Goal: Task Accomplishment & Management: Use online tool/utility

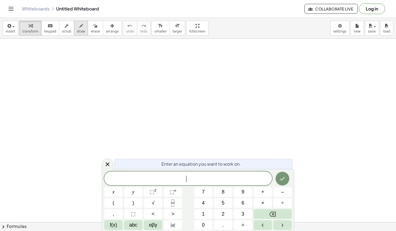
click at [77, 27] on div "button" at bounding box center [81, 25] width 8 height 7
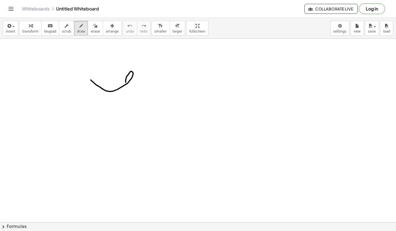
drag, startPoint x: 91, startPoint y: 80, endPoint x: 127, endPoint y: 84, distance: 36.9
click at [315, 9] on span "Collaborate Live" at bounding box center [331, 8] width 44 height 5
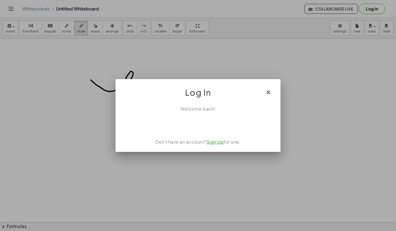
click at [217, 142] on link "Sign Up" at bounding box center [215, 142] width 17 height 6
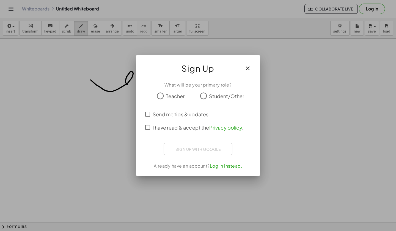
click at [176, 97] on span "Teacher" at bounding box center [175, 95] width 19 height 7
click at [186, 129] on span "I have read & accept the Privacy policy ." at bounding box center [198, 127] width 91 height 7
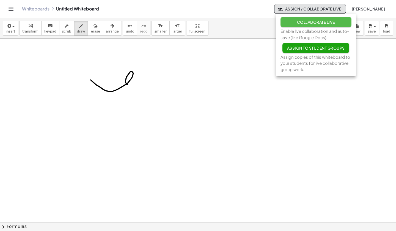
click at [321, 23] on span "Collaborate Live" at bounding box center [316, 22] width 38 height 5
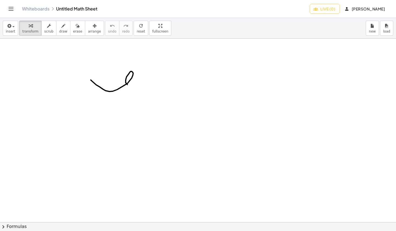
click at [326, 9] on span "Live (0)" at bounding box center [324, 8] width 21 height 5
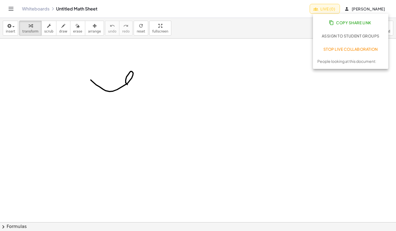
click at [342, 24] on span "Copy Share Link" at bounding box center [350, 22] width 41 height 5
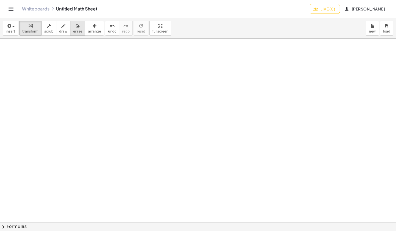
click at [73, 29] on span "erase" at bounding box center [77, 31] width 9 height 4
click at [56, 26] on button "draw" at bounding box center [63, 28] width 14 height 15
drag, startPoint x: 77, startPoint y: 72, endPoint x: 115, endPoint y: 91, distance: 42.3
click at [115, 91] on div at bounding box center [198, 222] width 396 height 366
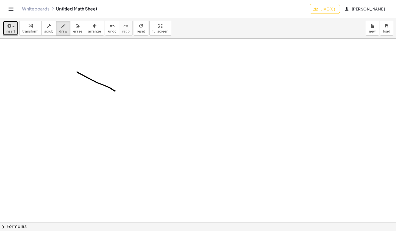
click at [13, 26] on span "button" at bounding box center [13, 26] width 2 height 1
click at [8, 9] on icon "Toggle navigation" at bounding box center [11, 9] width 7 height 7
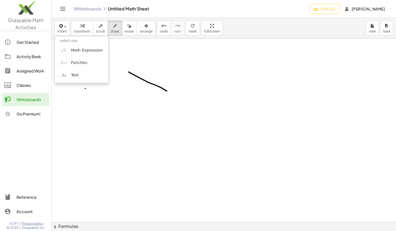
click at [85, 88] on div at bounding box center [224, 222] width 344 height 366
click at [141, 79] on div at bounding box center [224, 222] width 344 height 366
click at [127, 31] on button "erase" at bounding box center [129, 28] width 15 height 15
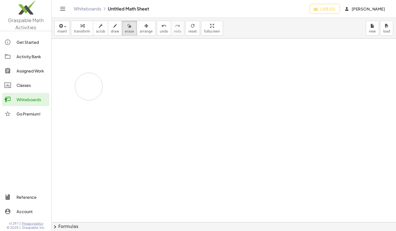
drag, startPoint x: 145, startPoint y: 74, endPoint x: 85, endPoint y: 87, distance: 61.0
click at [85, 87] on div at bounding box center [224, 222] width 344 height 366
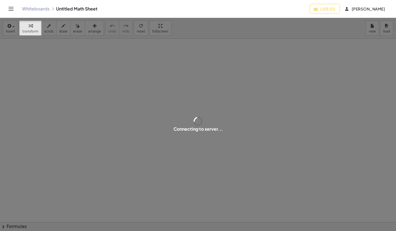
click at [324, 10] on span "Live (0)" at bounding box center [324, 8] width 21 height 5
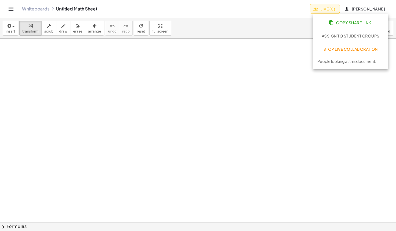
click at [343, 48] on span "Stop Live Collaboration" at bounding box center [350, 48] width 55 height 5
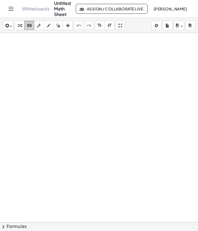
click at [30, 27] on icon "keyboard" at bounding box center [29, 25] width 5 height 7
click at [15, 52] on div at bounding box center [99, 221] width 198 height 377
click at [11, 49] on div at bounding box center [99, 221] width 198 height 377
click at [25, 64] on div at bounding box center [99, 221] width 198 height 377
drag, startPoint x: 29, startPoint y: 69, endPoint x: 99, endPoint y: 74, distance: 70.0
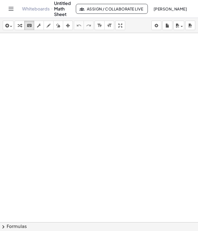
click at [99, 74] on div at bounding box center [99, 221] width 198 height 377
click at [97, 28] on icon "format_size" at bounding box center [99, 25] width 5 height 7
click at [108, 23] on icon "format_size" at bounding box center [108, 25] width 5 height 7
click at [29, 24] on icon "keyboard" at bounding box center [29, 25] width 5 height 7
click at [27, 57] on div at bounding box center [99, 221] width 198 height 377
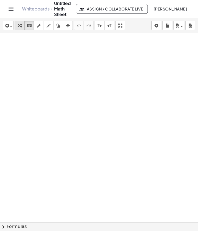
click at [20, 26] on icon "button" at bounding box center [20, 25] width 4 height 7
click at [0, 66] on div at bounding box center [99, 221] width 198 height 377
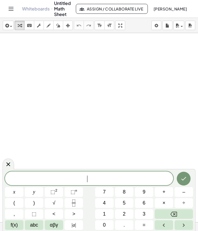
click at [24, 58] on div at bounding box center [99, 221] width 198 height 377
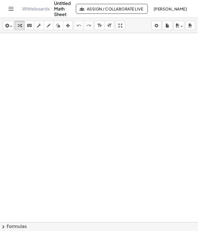
click at [15, 44] on div at bounding box center [99, 221] width 198 height 377
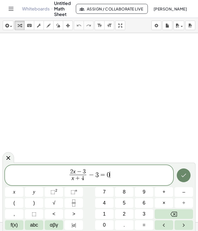
click at [182, 178] on icon "Done" at bounding box center [183, 175] width 7 height 7
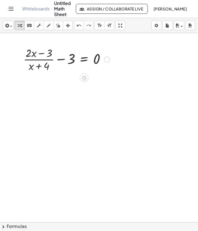
click at [67, 64] on div at bounding box center [67, 59] width 92 height 28
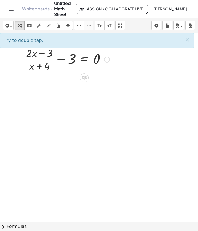
click at [74, 57] on div at bounding box center [67, 59] width 92 height 28
click at [68, 59] on div at bounding box center [67, 59] width 92 height 28
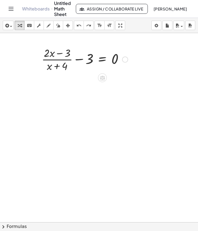
click at [89, 59] on div at bounding box center [85, 59] width 92 height 28
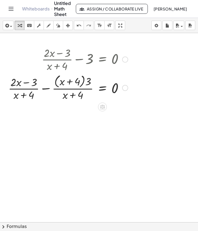
click at [84, 86] on div at bounding box center [68, 87] width 125 height 29
click at [78, 84] on div at bounding box center [68, 87] width 125 height 29
click at [29, 91] on div at bounding box center [68, 87] width 125 height 29
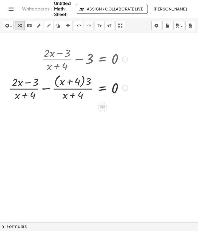
click at [29, 91] on div at bounding box center [68, 87] width 125 height 29
click at [73, 96] on div at bounding box center [68, 87] width 125 height 29
click at [75, 79] on div at bounding box center [68, 87] width 125 height 29
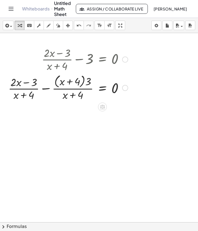
click at [73, 84] on div at bounding box center [68, 87] width 125 height 29
click at [87, 81] on div at bounding box center [68, 87] width 125 height 29
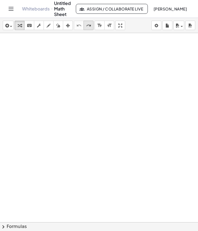
click at [91, 28] on div "redo" at bounding box center [88, 25] width 7 height 7
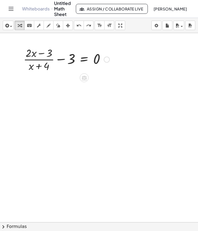
click at [63, 68] on div at bounding box center [67, 59] width 92 height 28
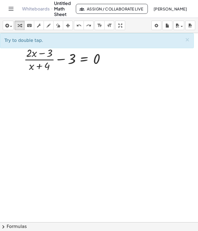
click at [54, 134] on div at bounding box center [99, 221] width 198 height 377
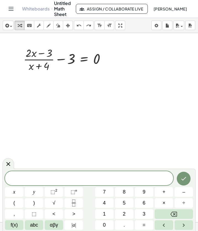
click at [40, 180] on span at bounding box center [89, 178] width 168 height 8
click at [31, 225] on span "abc" at bounding box center [34, 224] width 8 height 7
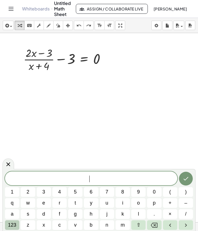
click at [16, 220] on button "123" at bounding box center [12, 225] width 14 height 10
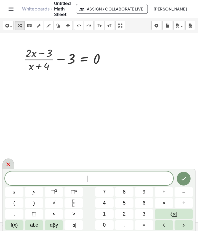
click at [11, 162] on icon at bounding box center [8, 164] width 7 height 7
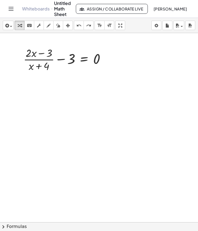
click at [10, 224] on button "chevron_right Formulas" at bounding box center [99, 226] width 198 height 9
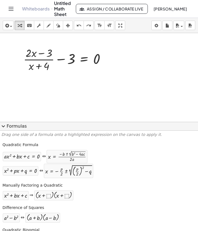
click at [13, 125] on button "expand_more Formulas" at bounding box center [99, 126] width 198 height 9
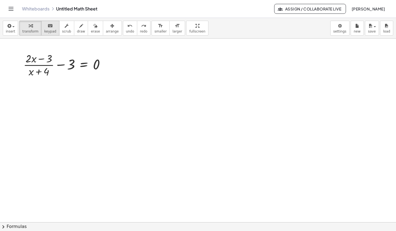
click at [44, 25] on div "keyboard" at bounding box center [50, 25] width 12 height 7
click at [49, 101] on div at bounding box center [198, 222] width 396 height 366
click at [47, 59] on div at bounding box center [44, 59] width 15 height 12
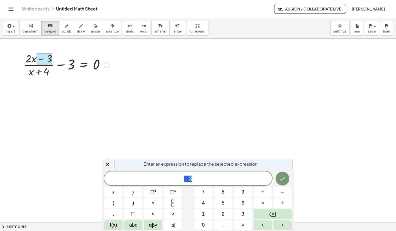
click at [41, 106] on div at bounding box center [198, 222] width 396 height 366
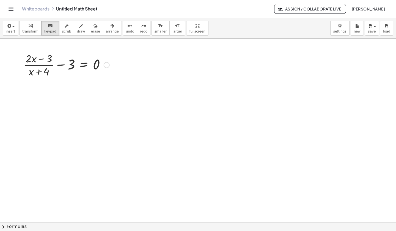
click at [25, 105] on div at bounding box center [198, 222] width 396 height 366
click at [15, 28] on button "insert" at bounding box center [10, 28] width 15 height 15
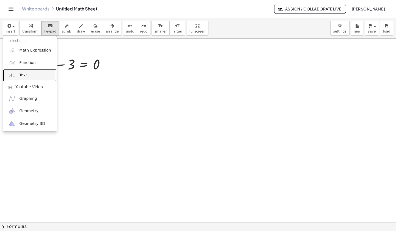
click at [26, 78] on link "Text" at bounding box center [30, 75] width 54 height 12
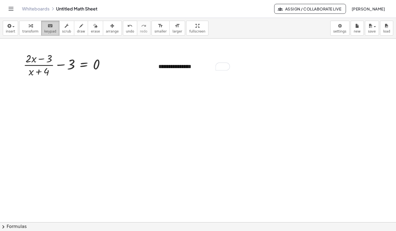
click at [48, 28] on icon "keyboard" at bounding box center [50, 26] width 5 height 7
click at [202, 71] on div "**********" at bounding box center [194, 66] width 83 height 19
click at [193, 91] on div at bounding box center [198, 222] width 396 height 366
click at [254, 60] on div at bounding box center [198, 222] width 396 height 366
click at [8, 28] on icon "button" at bounding box center [8, 26] width 5 height 7
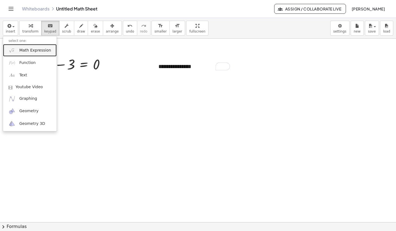
click at [30, 53] on span "Math Expression" at bounding box center [35, 51] width 32 height 6
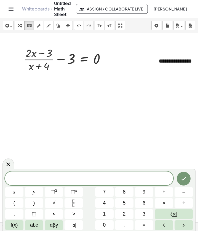
scroll to position [0, 42]
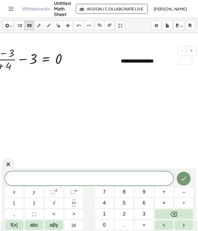
click at [159, 61] on div "**********" at bounding box center [156, 60] width 83 height 19
click at [136, 109] on div at bounding box center [61, 221] width 198 height 377
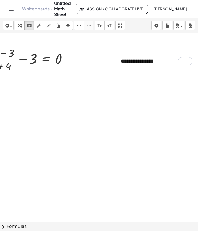
click at [125, 84] on div at bounding box center [61, 221] width 198 height 377
click at [9, 25] on span "button" at bounding box center [9, 26] width 1 height 4
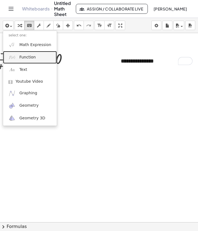
click at [24, 59] on span "Function" at bounding box center [27, 57] width 17 height 6
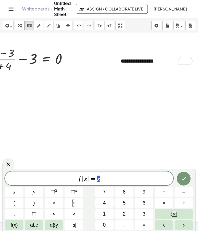
click at [77, 100] on div at bounding box center [61, 221] width 198 height 377
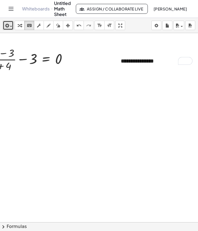
click at [8, 24] on icon "button" at bounding box center [6, 25] width 5 height 7
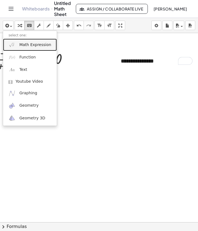
click at [22, 43] on span "Math Expression" at bounding box center [35, 45] width 32 height 6
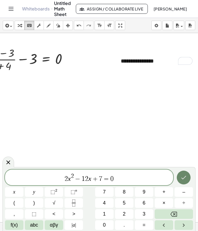
click at [180, 173] on button "Done" at bounding box center [183, 177] width 14 height 14
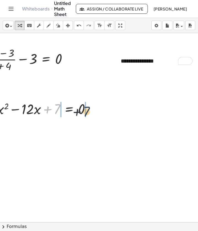
drag, startPoint x: 52, startPoint y: 107, endPoint x: 82, endPoint y: 109, distance: 30.3
click at [82, 109] on div at bounding box center [42, 108] width 110 height 19
drag, startPoint x: 50, startPoint y: 111, endPoint x: 81, endPoint y: 113, distance: 30.6
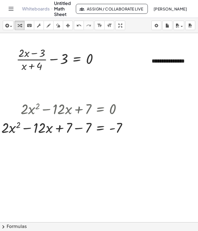
scroll to position [0, 4]
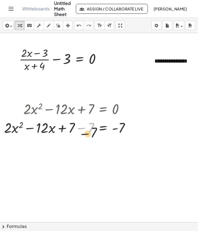
drag, startPoint x: 84, startPoint y: 128, endPoint x: 97, endPoint y: 155, distance: 29.3
click at [97, 155] on div "**********" at bounding box center [95, 221] width 198 height 377
click at [97, 133] on div at bounding box center [68, 127] width 135 height 19
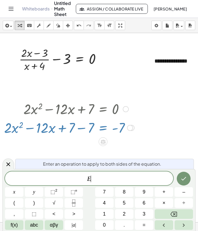
drag, startPoint x: 88, startPoint y: 127, endPoint x: 122, endPoint y: 129, distance: 33.6
click at [122, 129] on div at bounding box center [68, 127] width 135 height 19
click at [127, 157] on div at bounding box center [95, 221] width 198 height 377
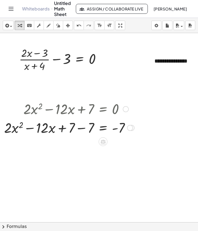
click at [88, 130] on div at bounding box center [68, 127] width 135 height 19
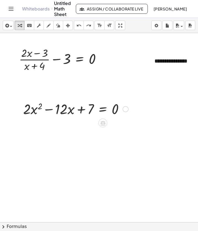
click at [79, 111] on div at bounding box center [75, 108] width 110 height 19
drag, startPoint x: 20, startPoint y: 97, endPoint x: 133, endPoint y: 140, distance: 120.9
click at [133, 140] on div at bounding box center [95, 221] width 198 height 377
click at [77, 112] on div at bounding box center [75, 108] width 110 height 19
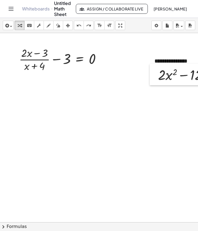
drag, startPoint x: 21, startPoint y: 100, endPoint x: 154, endPoint y: 66, distance: 137.2
click at [154, 66] on div at bounding box center [153, 74] width 8 height 21
click at [137, 136] on div at bounding box center [131, 221] width 271 height 377
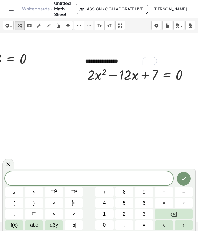
scroll to position [0, 0]
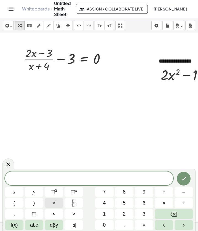
click at [55, 204] on span "√" at bounding box center [54, 202] width 3 height 7
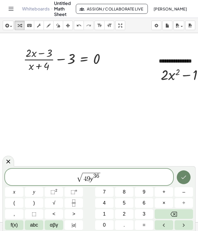
click at [179, 178] on button "Done" at bounding box center [183, 177] width 14 height 14
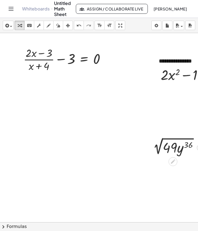
click at [172, 146] on div at bounding box center [176, 147] width 58 height 19
drag, startPoint x: 164, startPoint y: 157, endPoint x: 131, endPoint y: 151, distance: 33.4
click at [131, 151] on div "**********" at bounding box center [135, 221] width 271 height 377
click at [162, 156] on div at bounding box center [176, 147] width 58 height 19
click at [162, 132] on div at bounding box center [135, 221] width 271 height 377
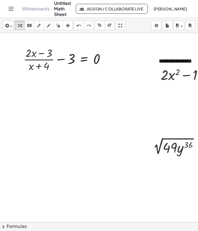
scroll to position [0, 77]
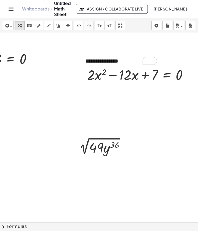
click at [110, 160] on div at bounding box center [62, 221] width 271 height 377
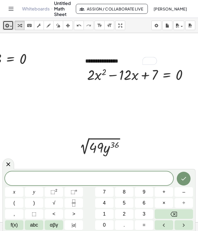
click at [8, 21] on button "insert" at bounding box center [8, 25] width 11 height 9
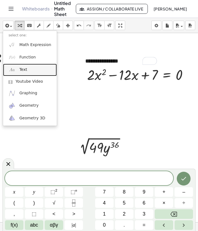
click at [20, 68] on span "Text" at bounding box center [23, 70] width 8 height 6
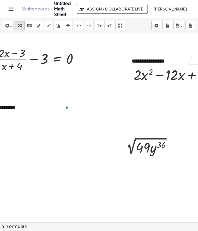
scroll to position [0, 25]
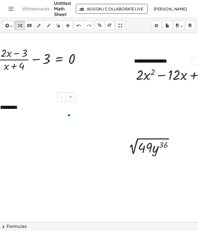
click at [39, 123] on div "********" at bounding box center [35, 111] width 83 height 27
click at [64, 151] on div at bounding box center [110, 221] width 271 height 377
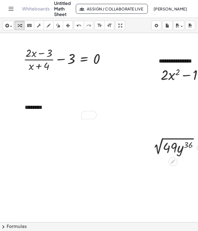
click at [174, 146] on div at bounding box center [176, 147] width 58 height 19
click at [159, 139] on div at bounding box center [176, 147] width 58 height 19
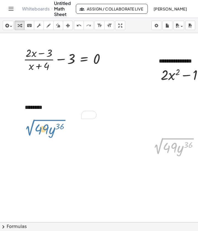
drag, startPoint x: 155, startPoint y: 138, endPoint x: 27, endPoint y: 120, distance: 129.5
click at [27, 120] on div "**********" at bounding box center [135, 221] width 271 height 377
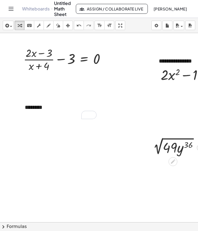
scroll to position [0, 77]
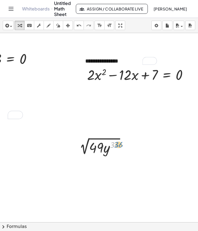
click at [124, 149] on div at bounding box center [102, 147] width 58 height 19
click at [119, 155] on div at bounding box center [102, 147] width 58 height 19
drag, startPoint x: 113, startPoint y: 158, endPoint x: 10, endPoint y: 150, distance: 102.9
click at [10, 150] on div at bounding box center [62, 221] width 271 height 377
click at [91, 163] on div at bounding box center [62, 221] width 271 height 377
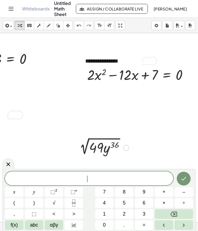
click at [80, 157] on div "2 √ ( · 49 · y 36 )" at bounding box center [100, 146] width 65 height 21
click at [100, 126] on div at bounding box center [62, 221] width 271 height 377
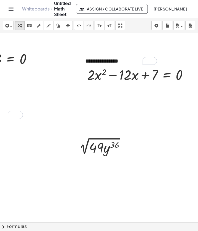
drag, startPoint x: 106, startPoint y: 134, endPoint x: 52, endPoint y: 124, distance: 54.8
click at [52, 124] on div at bounding box center [62, 221] width 271 height 377
drag, startPoint x: 91, startPoint y: 144, endPoint x: 48, endPoint y: 136, distance: 43.4
click at [48, 136] on div "**********" at bounding box center [62, 221] width 271 height 377
click at [114, 151] on div at bounding box center [102, 147] width 58 height 19
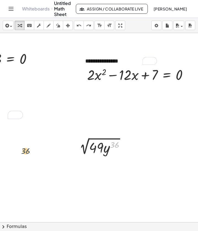
drag, startPoint x: 114, startPoint y: 151, endPoint x: 20, endPoint y: 156, distance: 93.9
click at [20, 156] on div "**********" at bounding box center [62, 221] width 271 height 377
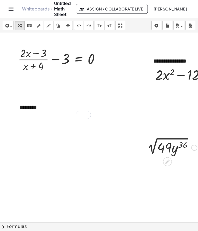
scroll to position [0, 5]
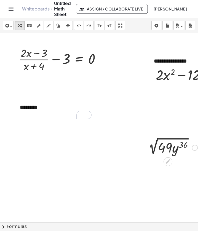
click at [149, 149] on div at bounding box center [171, 147] width 58 height 19
click at [166, 145] on div at bounding box center [171, 147] width 58 height 19
drag, startPoint x: 160, startPoint y: 165, endPoint x: 149, endPoint y: 159, distance: 12.3
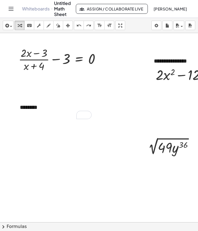
click at [149, 159] on div at bounding box center [130, 221] width 271 height 377
drag, startPoint x: 144, startPoint y: 128, endPoint x: 198, endPoint y: 192, distance: 84.0
click at [198, 192] on html "**********" at bounding box center [99, 115] width 198 height 231
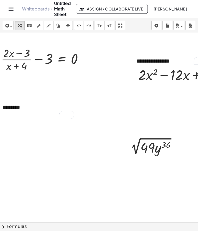
scroll to position [0, 24]
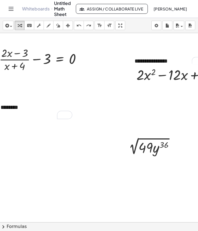
click at [159, 84] on div "+ · 2 · x 2 − · 12 · x + 7 = 0" at bounding box center [186, 74] width 117 height 21
drag, startPoint x: 154, startPoint y: 77, endPoint x: 145, endPoint y: 81, distance: 10.2
click at [145, 81] on div at bounding box center [188, 74] width 110 height 19
click at [159, 80] on div at bounding box center [188, 74] width 110 height 19
drag, startPoint x: 160, startPoint y: 83, endPoint x: 160, endPoint y: 101, distance: 18.7
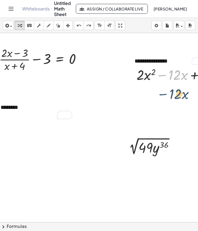
click at [160, 101] on div "**********" at bounding box center [111, 221] width 271 height 377
click at [149, 135] on div at bounding box center [111, 221] width 271 height 377
click at [120, 146] on div at bounding box center [121, 146] width 8 height 21
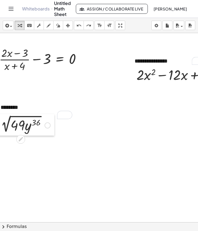
drag, startPoint x: 122, startPoint y: 147, endPoint x: -6, endPoint y: 125, distance: 129.6
click at [0, 125] on html "**********" at bounding box center [99, 115] width 198 height 231
drag, startPoint x: 75, startPoint y: 74, endPoint x: 88, endPoint y: 81, distance: 14.4
click at [88, 81] on div at bounding box center [111, 221] width 271 height 377
click at [75, 71] on div at bounding box center [42, 59] width 92 height 28
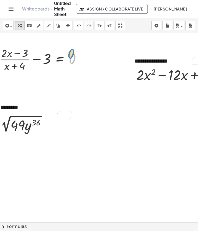
drag, startPoint x: 75, startPoint y: 70, endPoint x: 73, endPoint y: 65, distance: 5.4
click at [73, 65] on div at bounding box center [42, 59] width 92 height 28
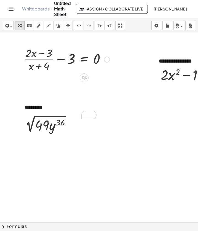
click at [70, 75] on div at bounding box center [135, 221] width 271 height 377
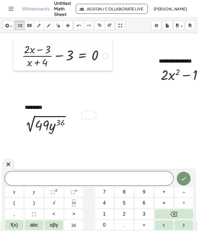
drag, startPoint x: 18, startPoint y: 58, endPoint x: 16, endPoint y: 54, distance: 4.2
click at [16, 54] on div at bounding box center [17, 55] width 8 height 30
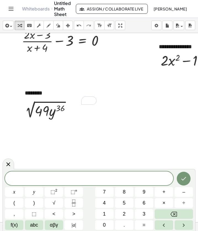
scroll to position [22, 0]
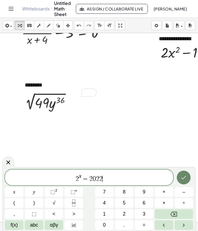
click at [184, 172] on button "Done" at bounding box center [183, 177] width 14 height 14
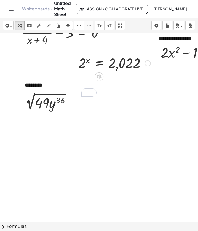
click at [115, 72] on div "2 x = 2,022" at bounding box center [112, 62] width 84 height 21
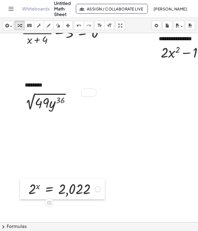
drag, startPoint x: 72, startPoint y: 54, endPoint x: 22, endPoint y: 179, distance: 134.8
click at [22, 179] on div at bounding box center [24, 188] width 8 height 21
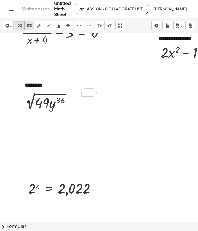
click at [32, 24] on icon "keyboard" at bounding box center [29, 25] width 5 height 7
click at [9, 22] on button "insert" at bounding box center [8, 25] width 11 height 9
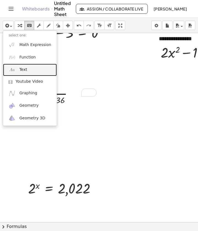
click at [21, 72] on span "Text" at bounding box center [23, 70] width 8 height 6
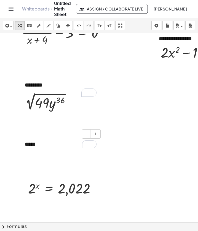
click at [66, 149] on div "*****" at bounding box center [60, 144] width 83 height 19
click at [57, 166] on div at bounding box center [135, 199] width 271 height 377
click at [51, 146] on div "*****" at bounding box center [60, 144] width 83 height 19
drag, startPoint x: 20, startPoint y: 143, endPoint x: 23, endPoint y: 173, distance: 30.2
click at [23, 173] on div at bounding box center [26, 174] width 6 height 19
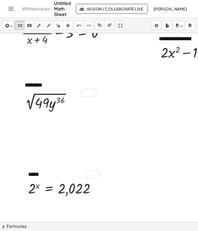
click at [51, 143] on div at bounding box center [135, 199] width 271 height 377
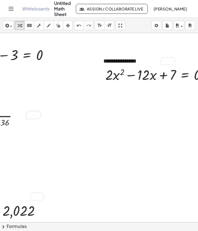
scroll to position [0, 0]
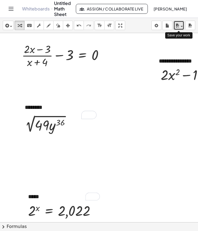
click at [177, 24] on icon "button" at bounding box center [176, 25] width 5 height 7
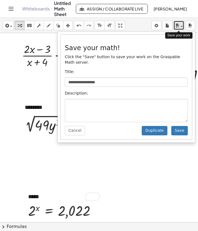
click at [177, 24] on icon "button" at bounding box center [176, 25] width 5 height 7
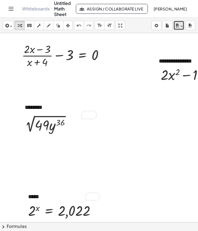
click at [176, 26] on icon "button" at bounding box center [176, 25] width 5 height 7
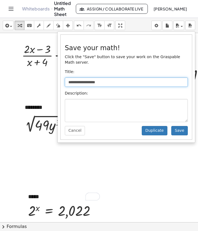
click at [100, 77] on input "**********" at bounding box center [126, 81] width 123 height 9
type input "****"
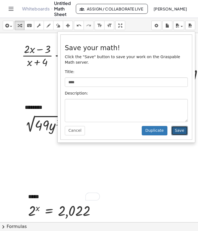
click at [178, 126] on button "Save" at bounding box center [179, 130] width 17 height 9
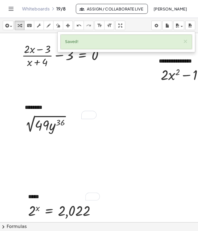
click at [157, 120] on div at bounding box center [135, 221] width 271 height 377
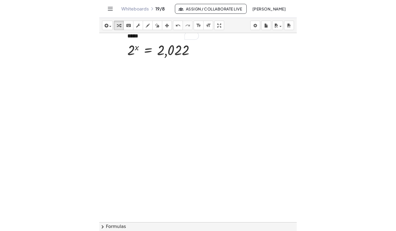
scroll to position [150, 0]
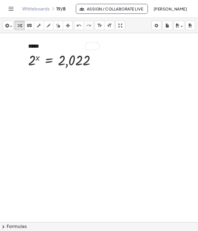
click at [19, 115] on div at bounding box center [135, 71] width 271 height 377
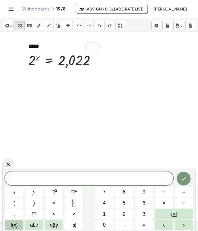
click at [16, 221] on span "f(x)" at bounding box center [14, 224] width 7 height 7
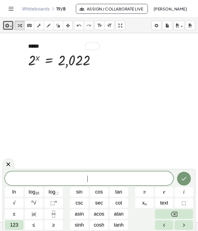
click at [10, 23] on div "button" at bounding box center [8, 25] width 8 height 7
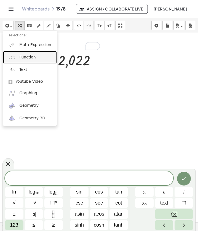
click at [28, 59] on span "Function" at bounding box center [27, 57] width 17 height 6
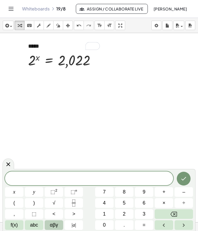
click at [57, 225] on span "αβγ" at bounding box center [54, 224] width 8 height 7
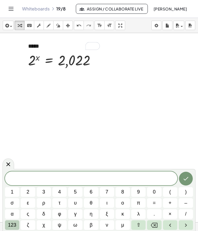
click at [15, 224] on span "123" at bounding box center [12, 224] width 8 height 7
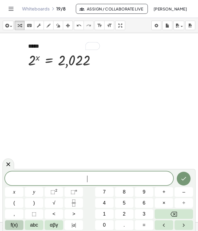
click at [16, 224] on span "f(x)" at bounding box center [14, 224] width 7 height 7
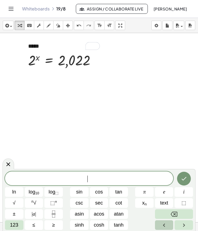
click at [163, 223] on icon "Left arrow" at bounding box center [163, 224] width 7 height 7
click at [176, 225] on button "Right arrow" at bounding box center [183, 225] width 18 height 10
click at [18, 225] on span "123" at bounding box center [14, 224] width 8 height 7
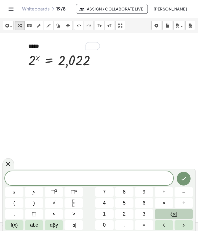
click at [15, 181] on span at bounding box center [89, 178] width 168 height 8
click at [13, 223] on span "f(x)" at bounding box center [14, 224] width 7 height 7
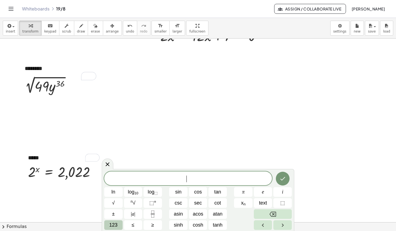
scroll to position [59, 0]
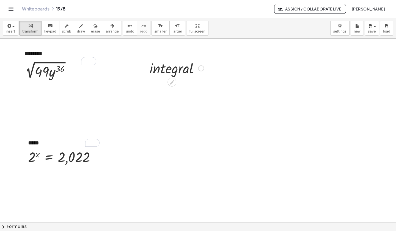
click at [168, 67] on div at bounding box center [177, 67] width 60 height 19
drag, startPoint x: 184, startPoint y: 73, endPoint x: 177, endPoint y: 74, distance: 6.9
click at [177, 74] on div at bounding box center [177, 67] width 60 height 19
click at [172, 83] on icon at bounding box center [172, 82] width 4 height 4
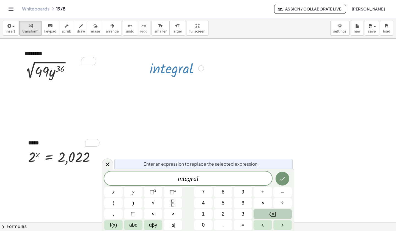
drag, startPoint x: 190, startPoint y: 75, endPoint x: 178, endPoint y: 68, distance: 14.3
click at [178, 68] on div at bounding box center [177, 67] width 60 height 19
click at [103, 27] on button "arrange" at bounding box center [112, 28] width 19 height 15
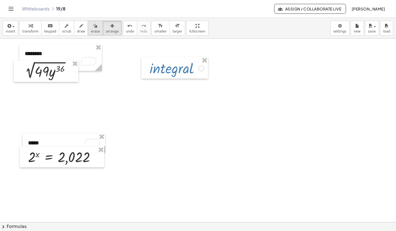
click at [94, 27] on icon "button" at bounding box center [96, 26] width 4 height 7
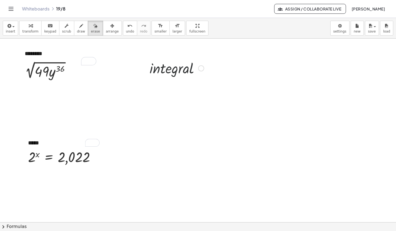
click at [172, 67] on div at bounding box center [198, 167] width 396 height 377
drag, startPoint x: 164, startPoint y: 72, endPoint x: 178, endPoint y: 71, distance: 14.1
click at [178, 71] on div at bounding box center [198, 167] width 396 height 377
drag, startPoint x: 146, startPoint y: 76, endPoint x: 213, endPoint y: 59, distance: 68.7
click at [213, 59] on div at bounding box center [198, 167] width 396 height 377
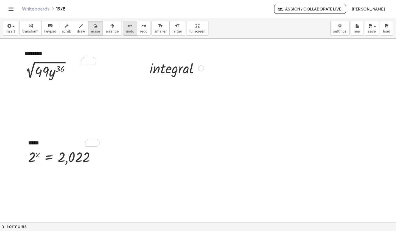
click at [123, 23] on button "undo undo" at bounding box center [130, 28] width 14 height 15
click at [106, 29] on div "button" at bounding box center [112, 25] width 13 height 7
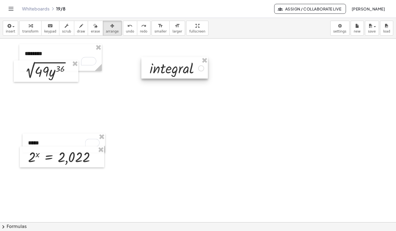
click at [168, 63] on div at bounding box center [174, 67] width 67 height 21
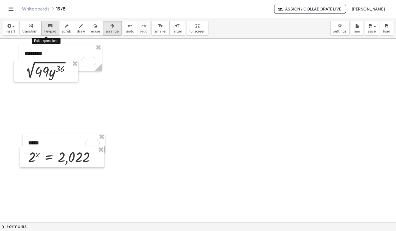
click at [48, 27] on icon "keyboard" at bounding box center [50, 26] width 5 height 7
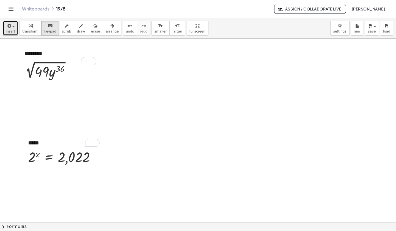
click at [12, 24] on div "button" at bounding box center [10, 25] width 9 height 7
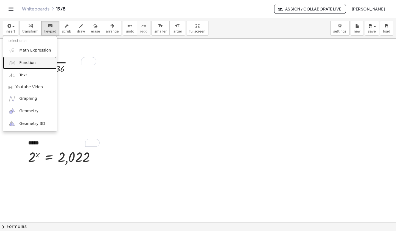
click at [34, 62] on link "Function" at bounding box center [30, 62] width 54 height 12
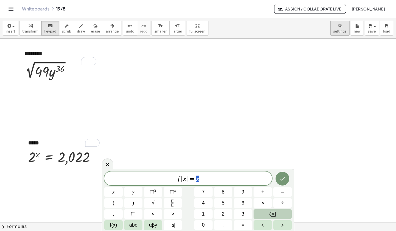
click at [340, 30] on body "**********" at bounding box center [198, 115] width 396 height 231
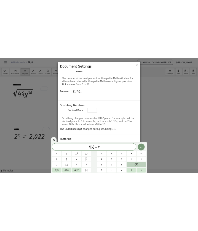
scroll to position [264, 0]
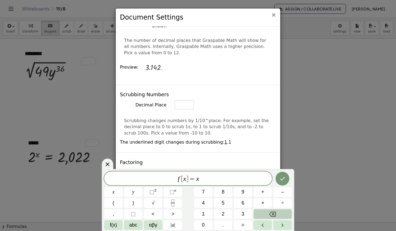
click at [274, 18] on span "×" at bounding box center [273, 15] width 5 height 7
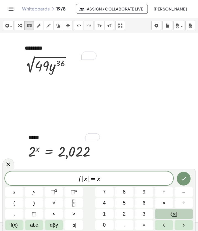
click at [105, 178] on span "f [ x ] = x" at bounding box center [89, 179] width 168 height 8
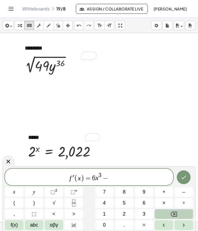
click at [102, 175] on span "−" at bounding box center [105, 178] width 8 height 7
click at [113, 179] on span "f ′ ( x ) = 6 x 2 ​ −" at bounding box center [89, 177] width 168 height 11
click at [95, 179] on span "f ′ ( x ) = 6 x 2 − ​" at bounding box center [89, 177] width 168 height 11
click at [110, 179] on span "f ′ ( x ) = 3 ​ x 2 −" at bounding box center [89, 177] width 168 height 11
click at [91, 176] on span "−" at bounding box center [94, 178] width 8 height 7
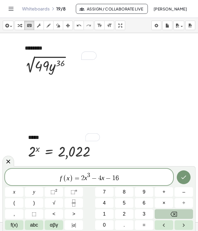
click at [105, 178] on span "−" at bounding box center [108, 178] width 8 height 7
click at [126, 178] on span "f ( x ) = 2 x 3 − 4 x 2 ​ − 1 6" at bounding box center [89, 177] width 168 height 11
click at [186, 179] on icon "Done" at bounding box center [183, 177] width 7 height 7
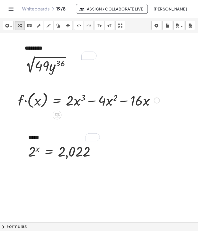
click at [25, 101] on div at bounding box center [88, 100] width 147 height 20
click at [42, 101] on div at bounding box center [97, 100] width 130 height 19
click at [46, 103] on div at bounding box center [97, 100] width 130 height 19
click at [38, 101] on div at bounding box center [97, 100] width 130 height 19
click at [157, 101] on div at bounding box center [155, 100] width 6 height 6
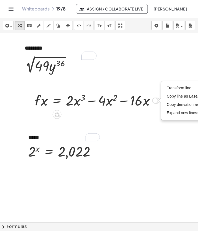
click at [81, 101] on div at bounding box center [97, 100] width 130 height 19
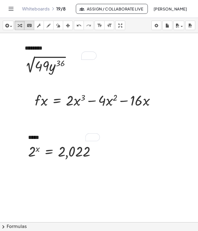
click at [28, 27] on icon "keyboard" at bounding box center [29, 25] width 5 height 7
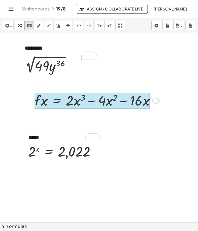
click at [55, 100] on div at bounding box center [92, 100] width 115 height 16
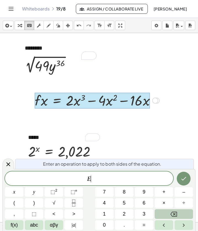
click at [37, 103] on div at bounding box center [92, 100] width 115 height 16
click at [42, 103] on div at bounding box center [92, 100] width 115 height 16
click at [51, 101] on div at bounding box center [92, 100] width 115 height 16
click at [42, 101] on div at bounding box center [92, 100] width 115 height 16
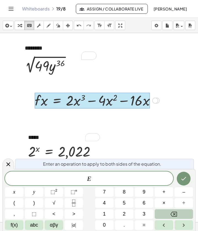
click at [42, 101] on div at bounding box center [92, 100] width 115 height 16
click at [183, 126] on div at bounding box center [135, 162] width 271 height 377
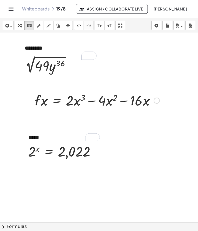
click at [118, 102] on div at bounding box center [97, 100] width 130 height 19
drag, startPoint x: 118, startPoint y: 102, endPoint x: 128, endPoint y: 99, distance: 10.4
click at [128, 99] on div at bounding box center [97, 100] width 130 height 19
drag, startPoint x: 89, startPoint y: 100, endPoint x: 96, endPoint y: 113, distance: 14.8
click at [96, 113] on div "**********" at bounding box center [135, 162] width 271 height 377
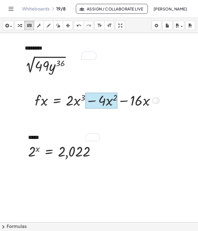
click at [107, 100] on div at bounding box center [101, 100] width 32 height 16
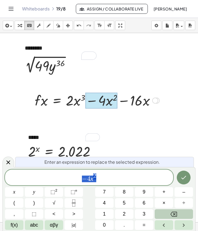
click at [45, 97] on div at bounding box center [97, 100] width 130 height 19
click at [43, 99] on div at bounding box center [97, 100] width 130 height 19
click at [91, 107] on div at bounding box center [101, 100] width 32 height 16
click at [47, 102] on div at bounding box center [97, 100] width 130 height 19
click at [78, 26] on icon "undo" at bounding box center [78, 25] width 5 height 7
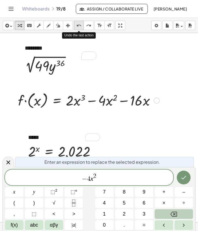
click at [78, 28] on icon "undo" at bounding box center [78, 25] width 5 height 7
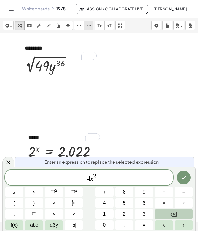
click at [89, 27] on icon "redo" at bounding box center [88, 25] width 5 height 7
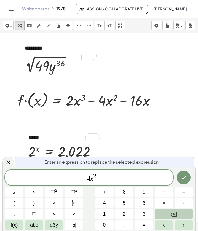
click at [28, 103] on div at bounding box center [88, 100] width 147 height 20
click at [45, 101] on div at bounding box center [97, 100] width 130 height 19
drag, startPoint x: 45, startPoint y: 101, endPoint x: 24, endPoint y: 104, distance: 21.3
click at [24, 104] on div at bounding box center [135, 162] width 271 height 377
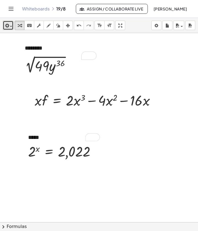
click at [11, 29] on button "insert" at bounding box center [8, 25] width 11 height 9
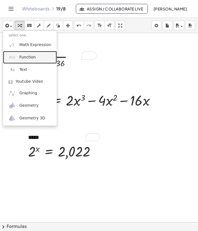
click at [25, 56] on span "Function" at bounding box center [27, 57] width 17 height 6
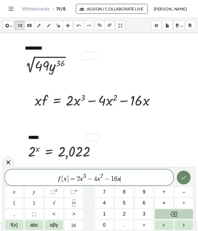
click at [183, 174] on button "Done" at bounding box center [183, 177] width 14 height 14
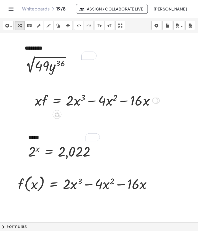
click at [89, 105] on div at bounding box center [97, 100] width 130 height 19
drag, startPoint x: 85, startPoint y: 97, endPoint x: 67, endPoint y: 26, distance: 73.1
click at [67, 26] on icon "button" at bounding box center [68, 25] width 4 height 7
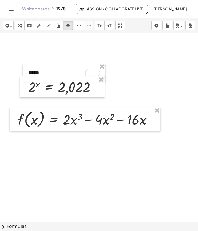
scroll to position [126, 0]
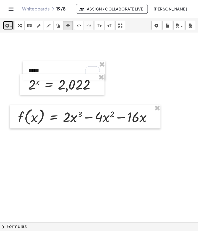
click at [5, 23] on icon "button" at bounding box center [6, 25] width 5 height 7
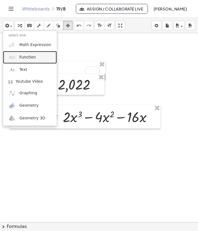
click at [30, 62] on link "Function" at bounding box center [30, 57] width 54 height 12
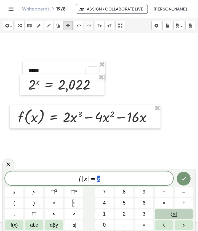
click at [80, 181] on var "f" at bounding box center [79, 178] width 2 height 7
click at [80, 179] on var "f" at bounding box center [79, 178] width 2 height 7
click at [109, 177] on span "f ′ ​ [ x ] = x" at bounding box center [89, 179] width 168 height 8
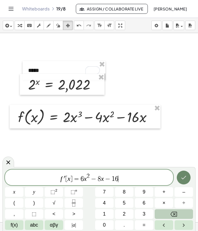
click at [182, 174] on icon "Done" at bounding box center [183, 177] width 7 height 7
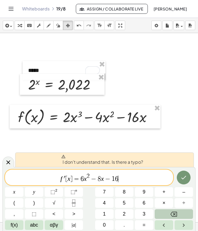
click at [64, 178] on span "′" at bounding box center [65, 178] width 2 height 7
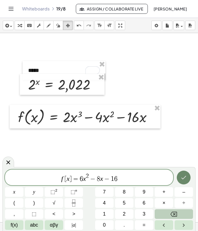
click at [185, 175] on icon "Done" at bounding box center [183, 177] width 7 height 7
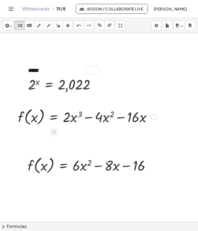
click at [130, 115] on div at bounding box center [87, 116] width 144 height 21
click at [130, 126] on div at bounding box center [87, 116] width 144 height 21
click at [136, 109] on div at bounding box center [87, 116] width 144 height 21
click at [103, 126] on div at bounding box center [87, 116] width 144 height 21
click at [64, 25] on div "button" at bounding box center [67, 25] width 7 height 7
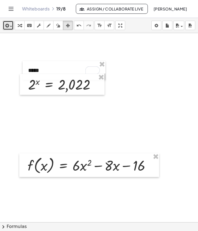
click at [12, 26] on button "insert" at bounding box center [8, 25] width 11 height 9
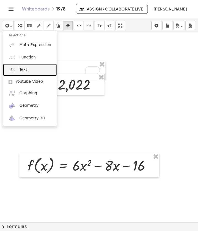
click at [29, 73] on link "Text" at bounding box center [30, 70] width 54 height 12
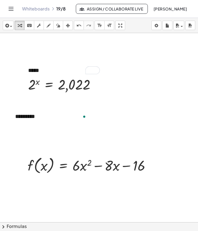
click at [56, 138] on div at bounding box center [135, 95] width 271 height 377
drag, startPoint x: 12, startPoint y: 115, endPoint x: 25, endPoint y: 151, distance: 38.0
click at [25, 151] on div at bounding box center [26, 151] width 6 height 19
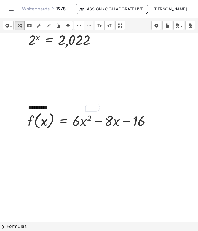
scroll to position [172, 0]
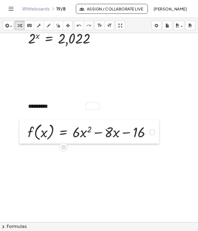
drag, startPoint x: 24, startPoint y: 119, endPoint x: 24, endPoint y: 134, distance: 14.6
click at [24, 134] on div at bounding box center [23, 132] width 8 height 24
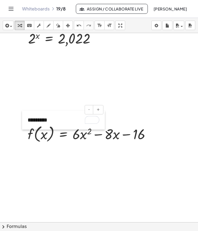
drag, startPoint x: 24, startPoint y: 106, endPoint x: 24, endPoint y: 120, distance: 14.0
click at [24, 120] on div at bounding box center [25, 119] width 6 height 19
click at [39, 179] on div at bounding box center [135, 49] width 271 height 377
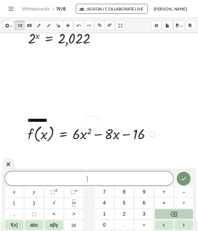
scroll to position [204, 0]
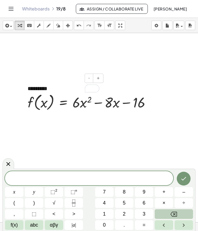
click at [61, 90] on div "*********" at bounding box center [63, 88] width 83 height 19
click at [104, 88] on div "**********" at bounding box center [63, 92] width 83 height 27
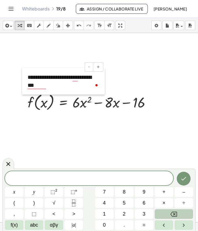
drag, startPoint x: 23, startPoint y: 88, endPoint x: 23, endPoint y: 77, distance: 11.3
click at [23, 77] on div at bounding box center [25, 81] width 6 height 27
click at [33, 138] on div at bounding box center [135, 112] width 271 height 566
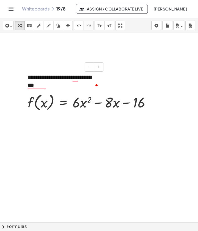
click at [66, 84] on div "**********" at bounding box center [63, 81] width 83 height 27
click at [139, 69] on div at bounding box center [135, 112] width 271 height 566
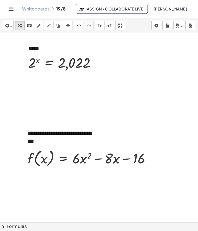
scroll to position [148, 0]
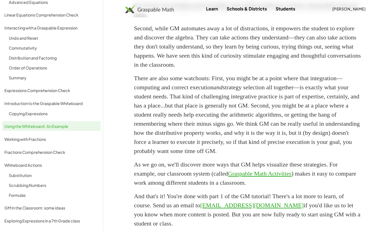
scroll to position [769, 0]
